Goal: Find specific page/section: Find specific page/section

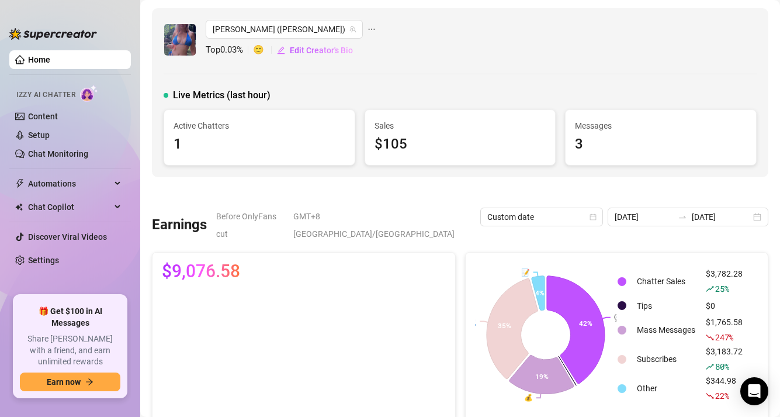
click at [50, 64] on link "Home" at bounding box center [39, 59] width 22 height 9
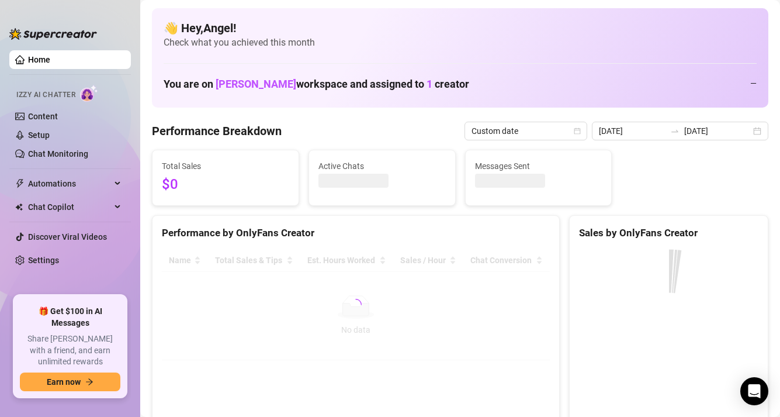
click at [50, 64] on link "Home" at bounding box center [39, 59] width 22 height 9
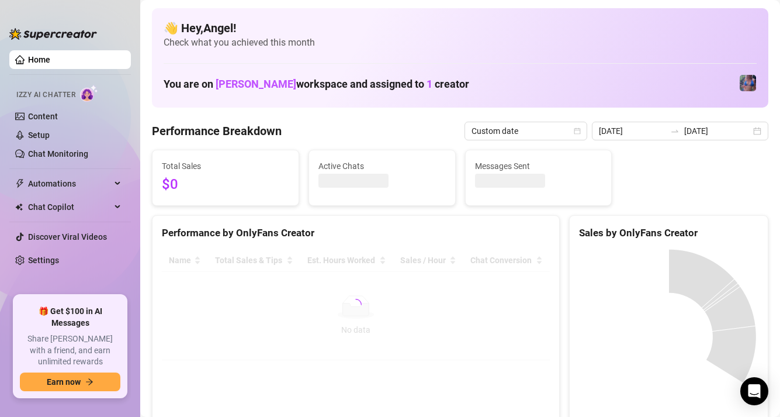
click at [50, 64] on link "Home" at bounding box center [39, 59] width 22 height 9
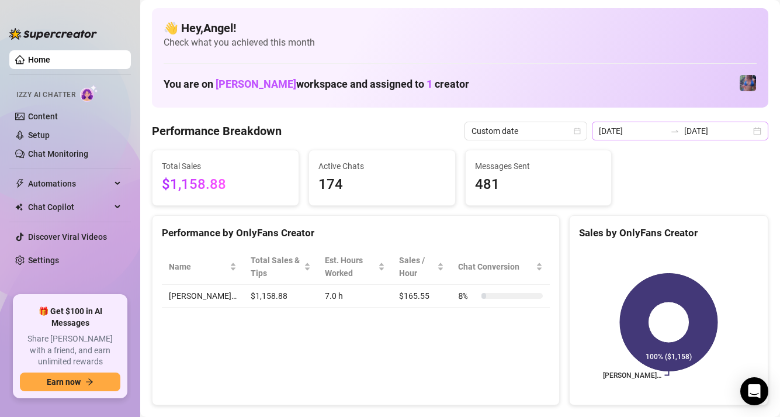
click at [682, 128] on div at bounding box center [674, 130] width 19 height 9
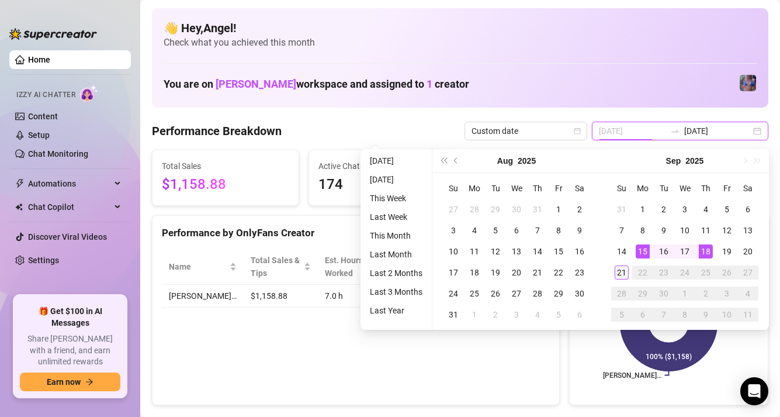
type input "[DATE]"
click at [618, 275] on div "21" at bounding box center [622, 272] width 14 height 14
type input "[DATE]"
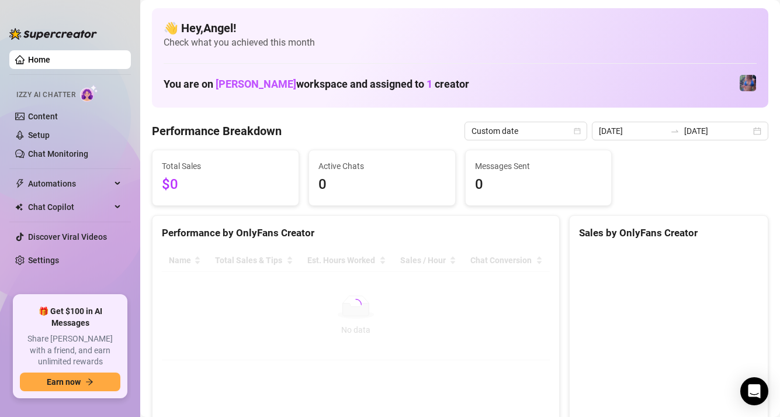
click at [453, 136] on div "Performance Breakdown Custom date [DATE] [DATE]" at bounding box center [460, 131] width 616 height 19
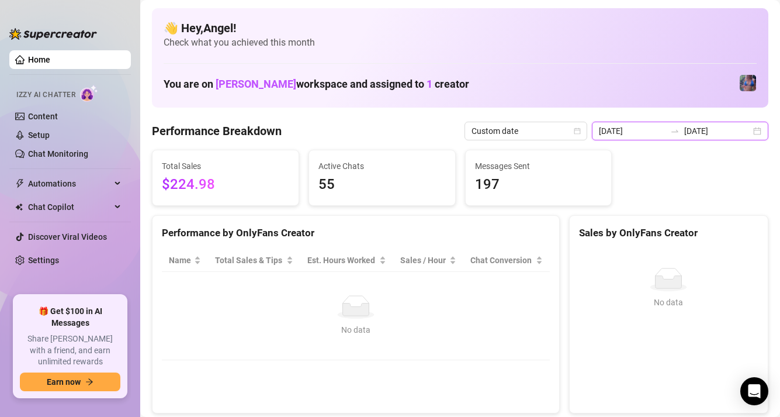
click at [703, 134] on input "[DATE]" at bounding box center [717, 130] width 67 height 13
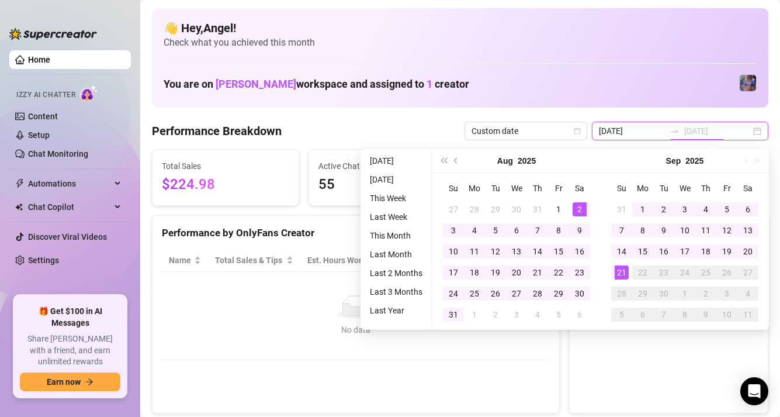
type input "[DATE]"
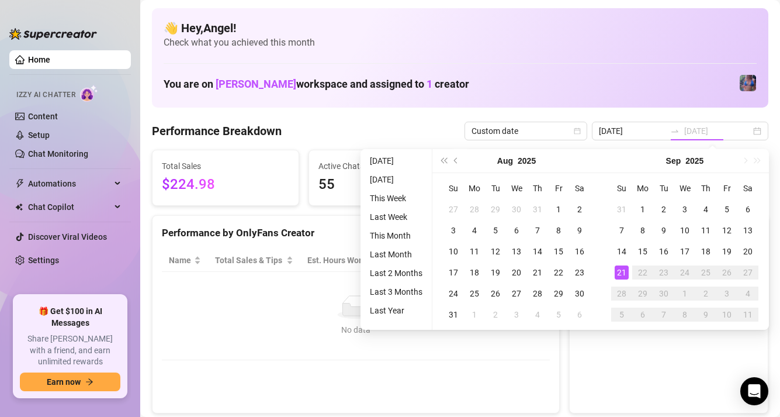
click at [623, 269] on div "21" at bounding box center [622, 272] width 14 height 14
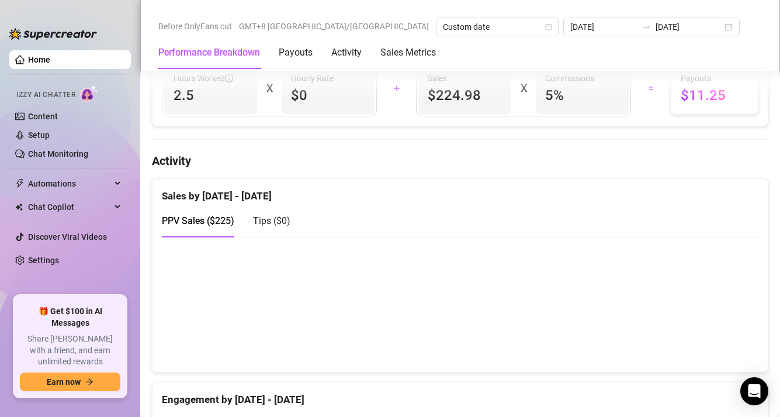
scroll to position [498, 0]
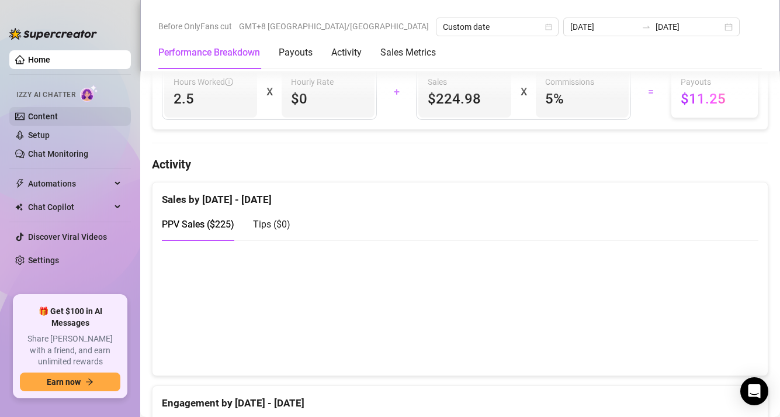
click at [58, 112] on link "Content" at bounding box center [43, 116] width 30 height 9
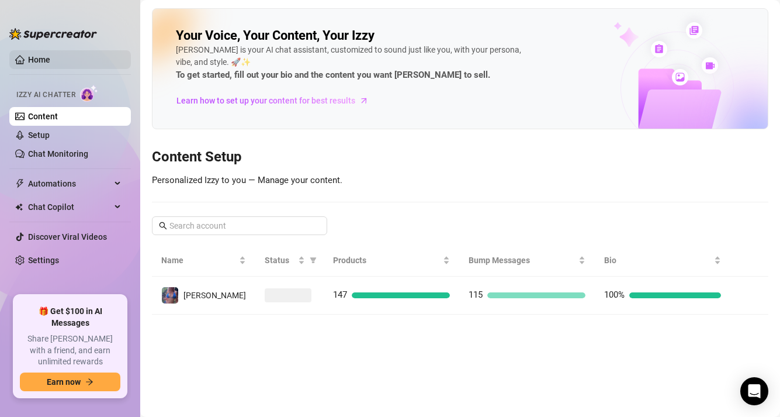
click at [50, 64] on link "Home" at bounding box center [39, 59] width 22 height 9
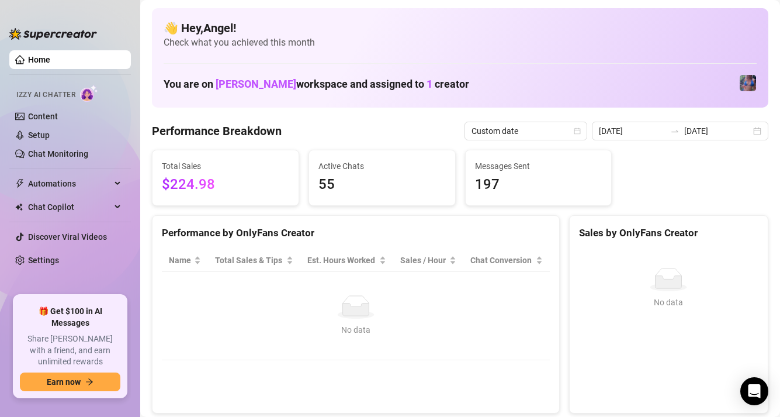
click at [50, 64] on link "Home" at bounding box center [39, 59] width 22 height 9
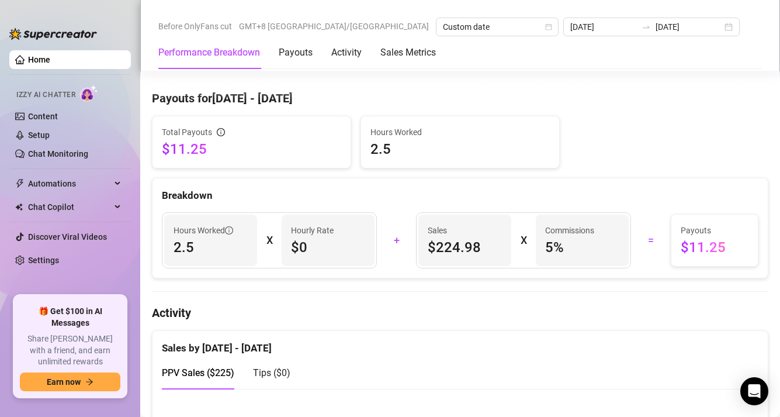
scroll to position [360, 0]
